Goal: Manage account settings

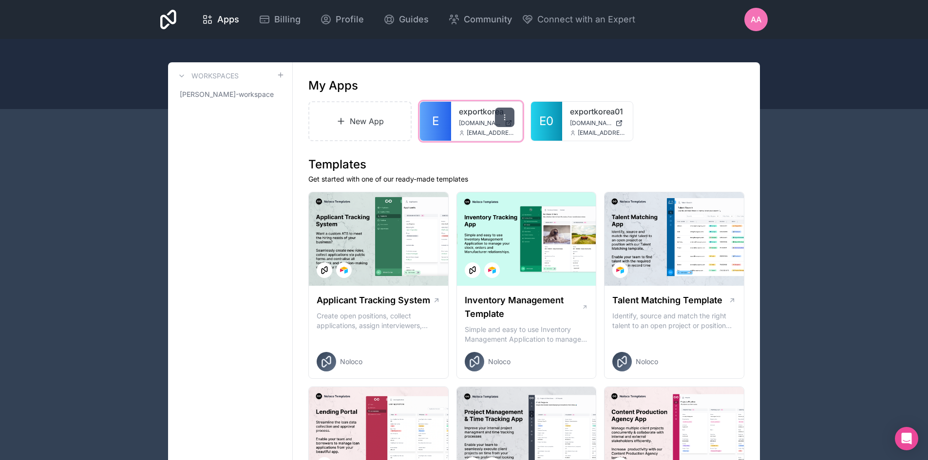
click at [509, 116] on div at bounding box center [504, 117] width 19 height 19
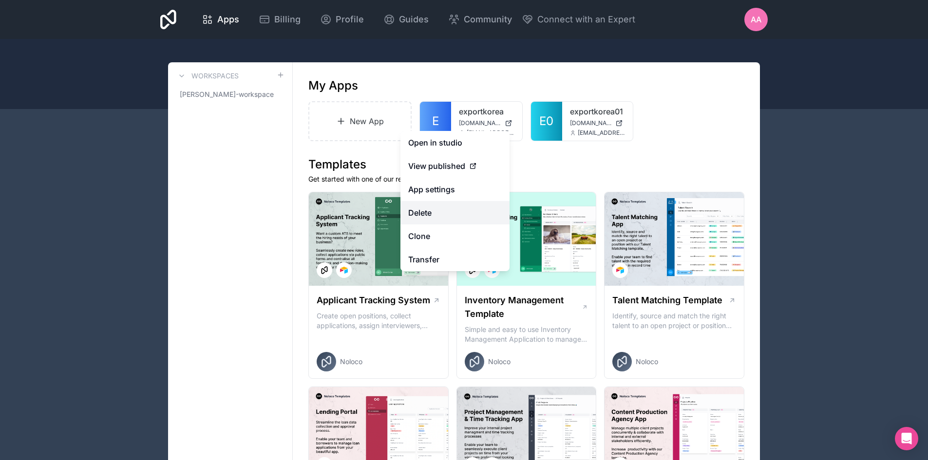
click at [445, 219] on button "Delete" at bounding box center [454, 212] width 109 height 23
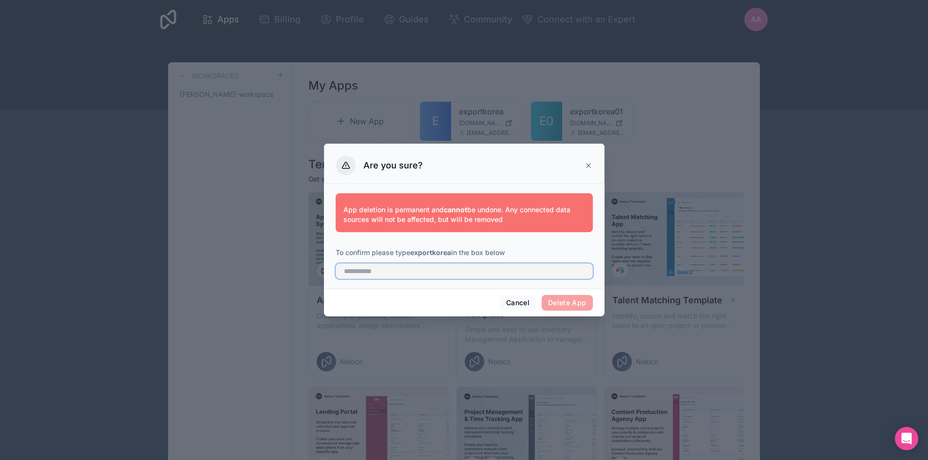
click at [510, 274] on input "text" at bounding box center [463, 271] width 257 height 16
type input "**********"
click at [570, 301] on button "Delete App" at bounding box center [566, 303] width 51 height 16
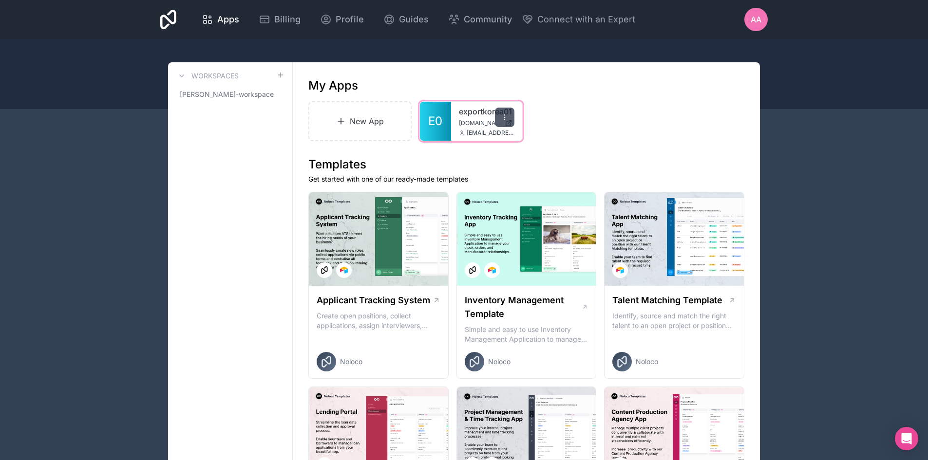
click at [505, 111] on div at bounding box center [504, 117] width 19 height 19
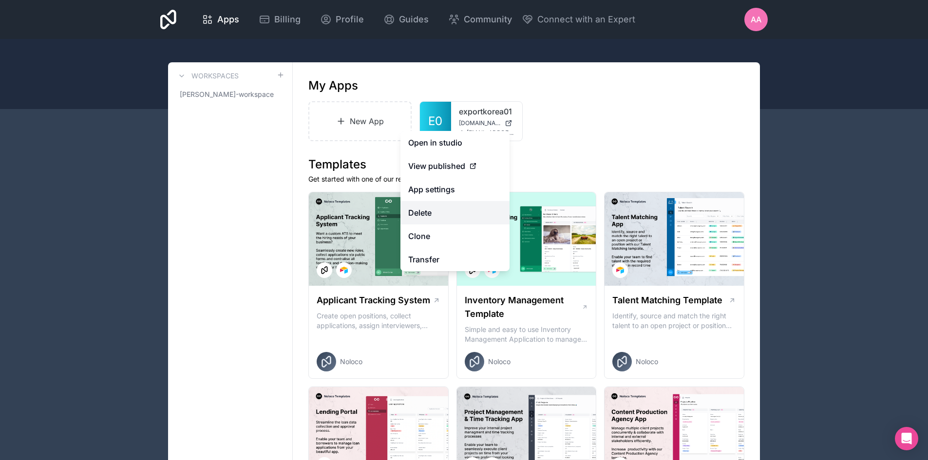
click at [442, 217] on button "Delete" at bounding box center [454, 212] width 109 height 23
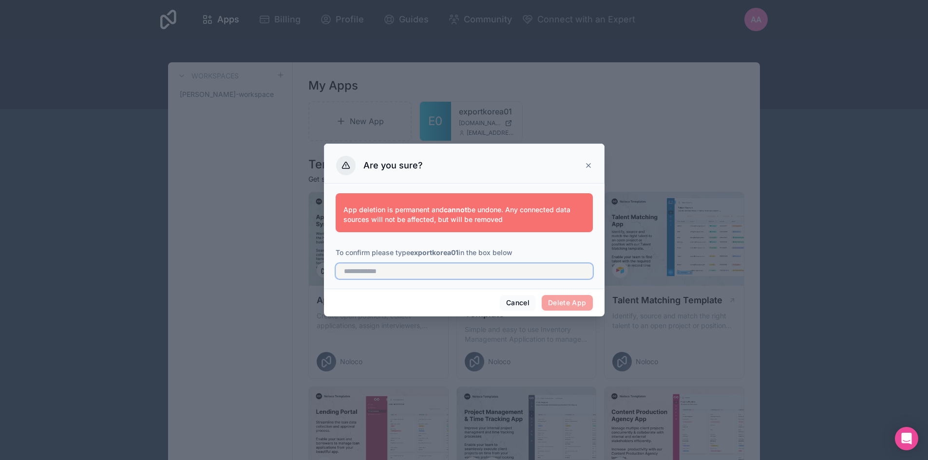
click at [459, 275] on input "text" at bounding box center [463, 271] width 257 height 16
type input "**********"
click at [563, 300] on button "Delete App" at bounding box center [566, 303] width 51 height 16
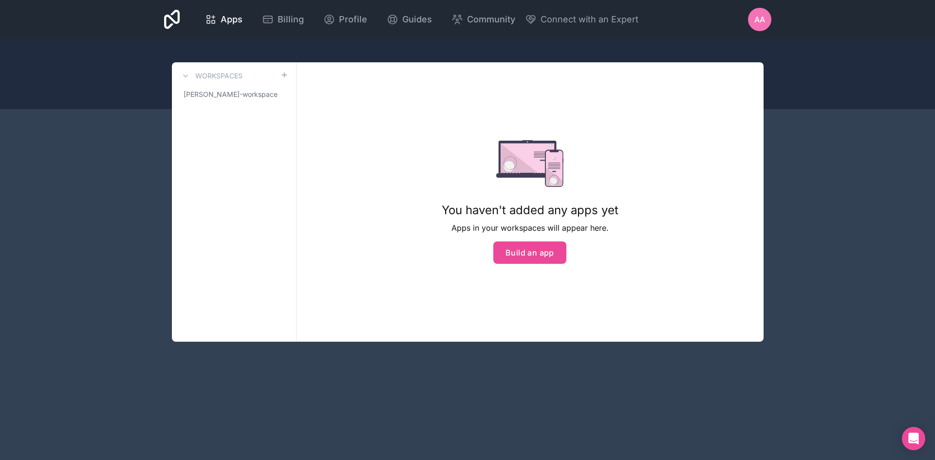
click at [756, 16] on span "AA" at bounding box center [759, 20] width 11 height 12
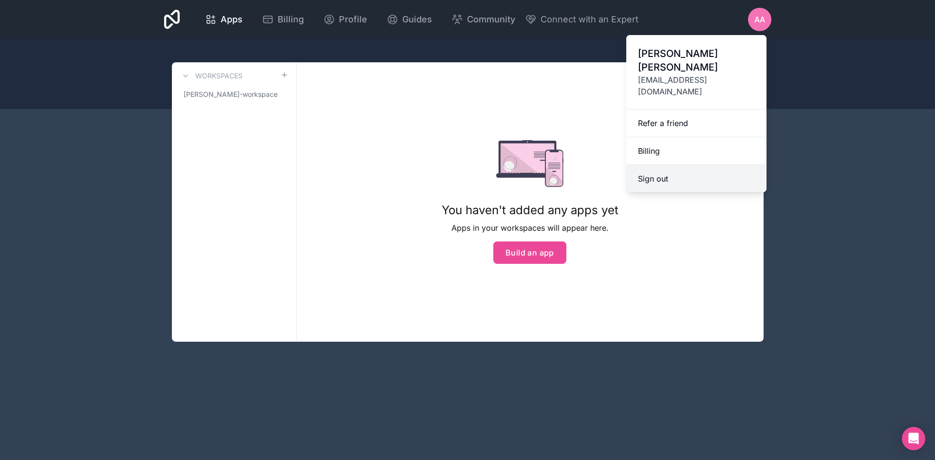
click at [662, 165] on button "Sign out" at bounding box center [696, 178] width 140 height 27
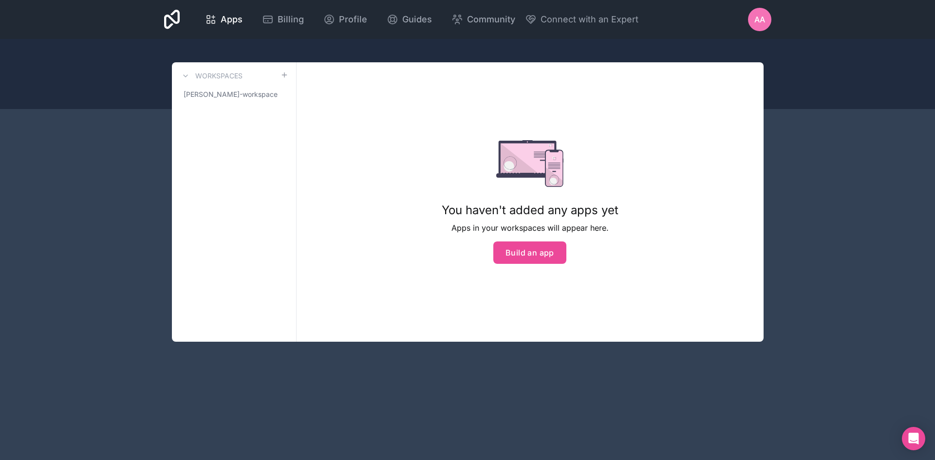
click at [753, 15] on div "AA" at bounding box center [759, 19] width 23 height 23
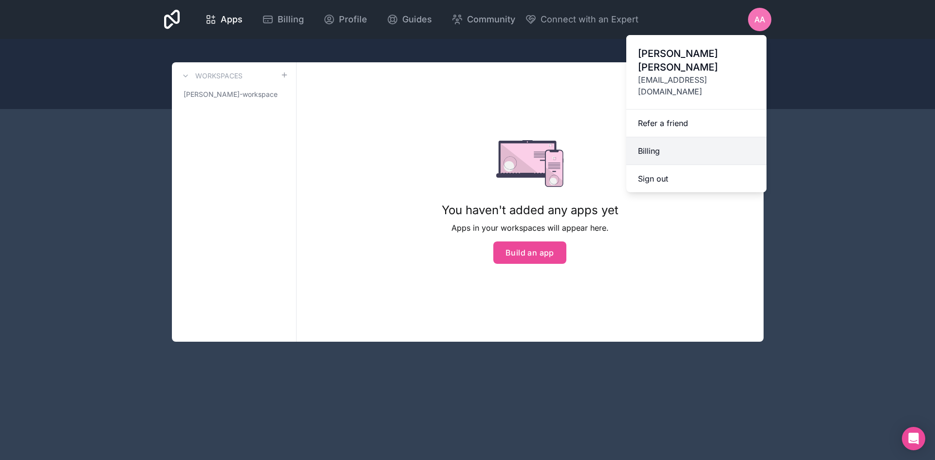
click at [683, 137] on link "Billing" at bounding box center [696, 151] width 140 height 28
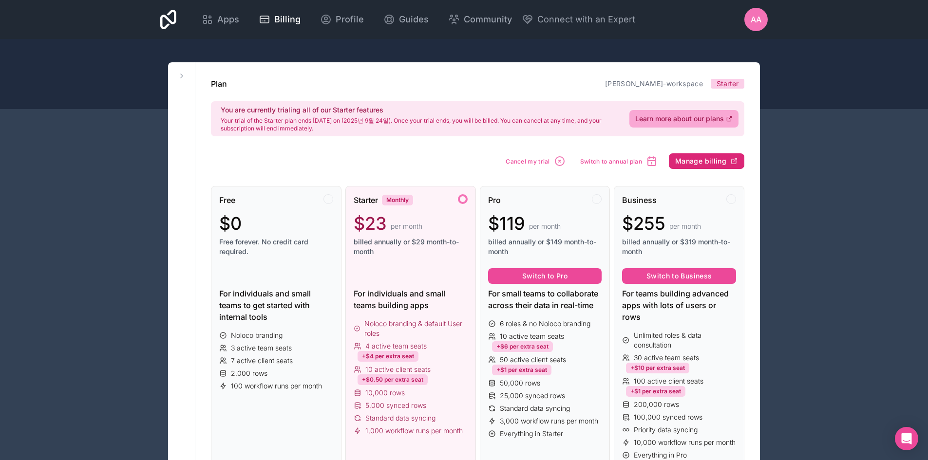
click at [693, 157] on span "Manage billing" at bounding box center [700, 161] width 51 height 9
